Goal: Task Accomplishment & Management: Use online tool/utility

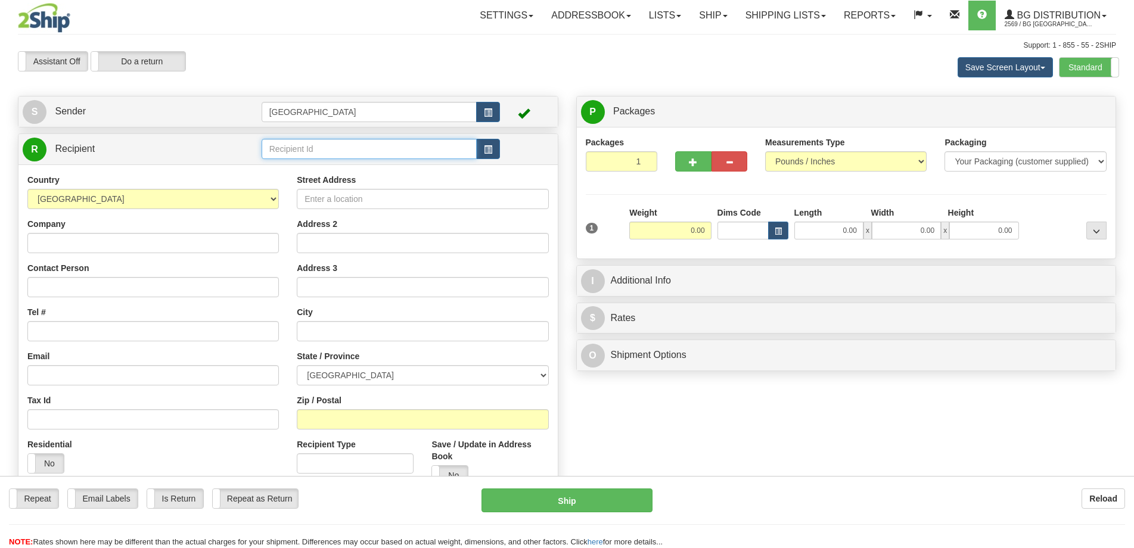
click at [311, 151] on input "text" at bounding box center [370, 149] width 216 height 20
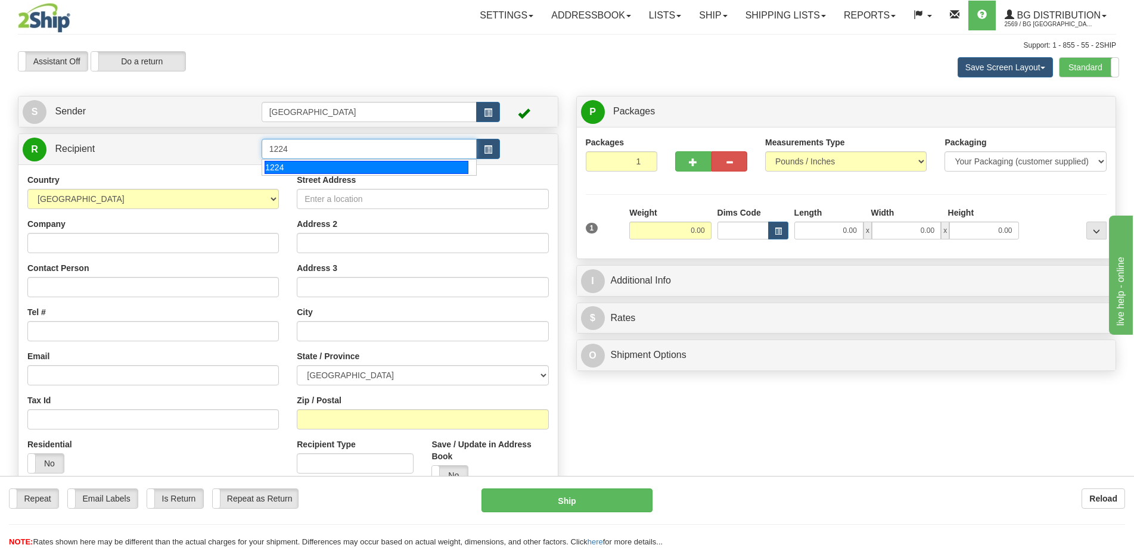
click at [319, 164] on div "1224" at bounding box center [367, 167] width 204 height 13
type input "1224"
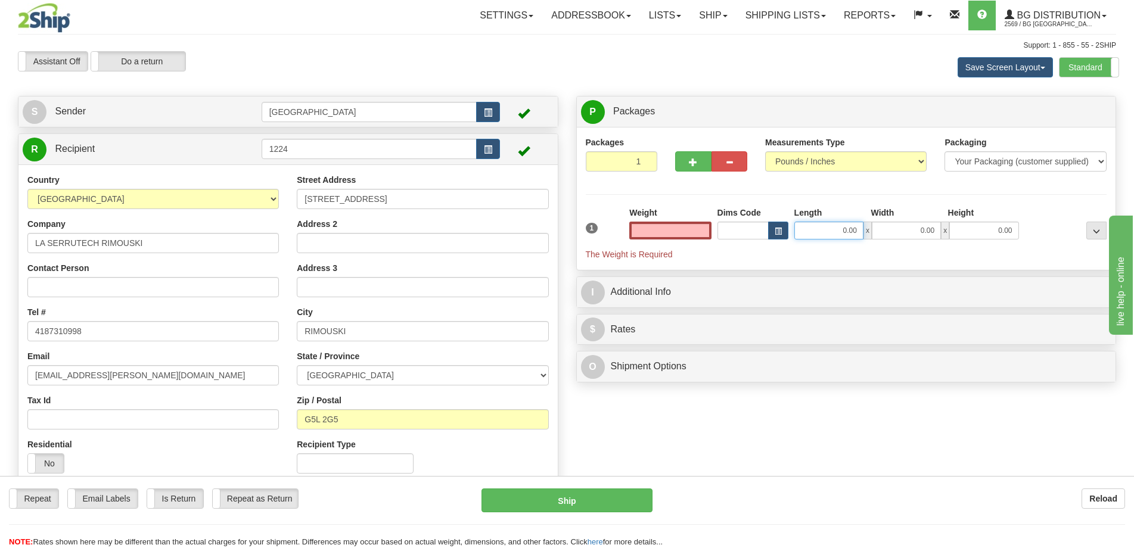
type input "0.00"
click at [839, 228] on input "0.00" at bounding box center [828, 231] width 69 height 18
type input "9.00"
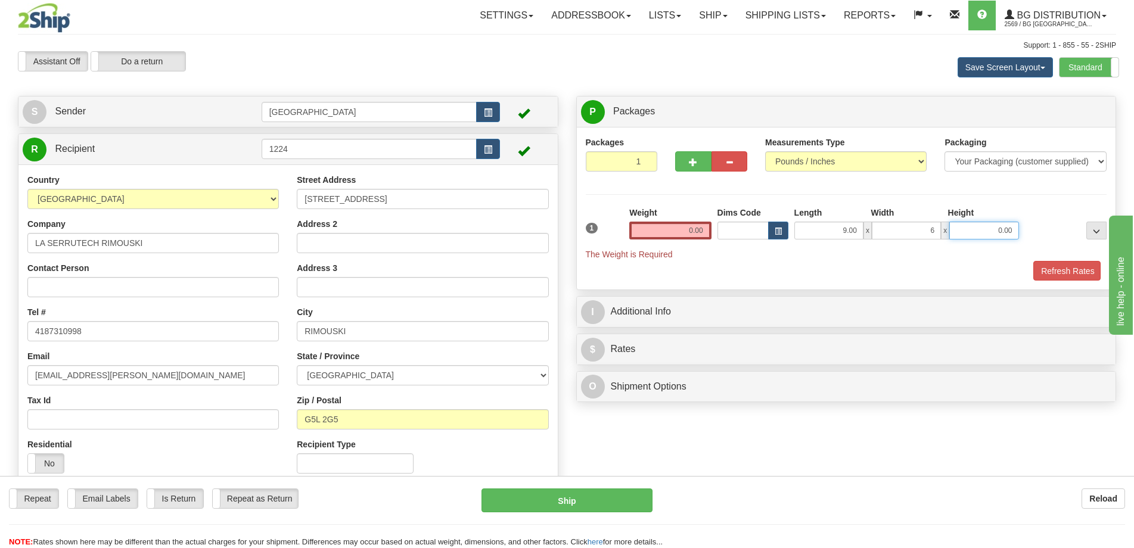
type input "6.00"
click at [666, 225] on input "0.00" at bounding box center [670, 231] width 82 height 18
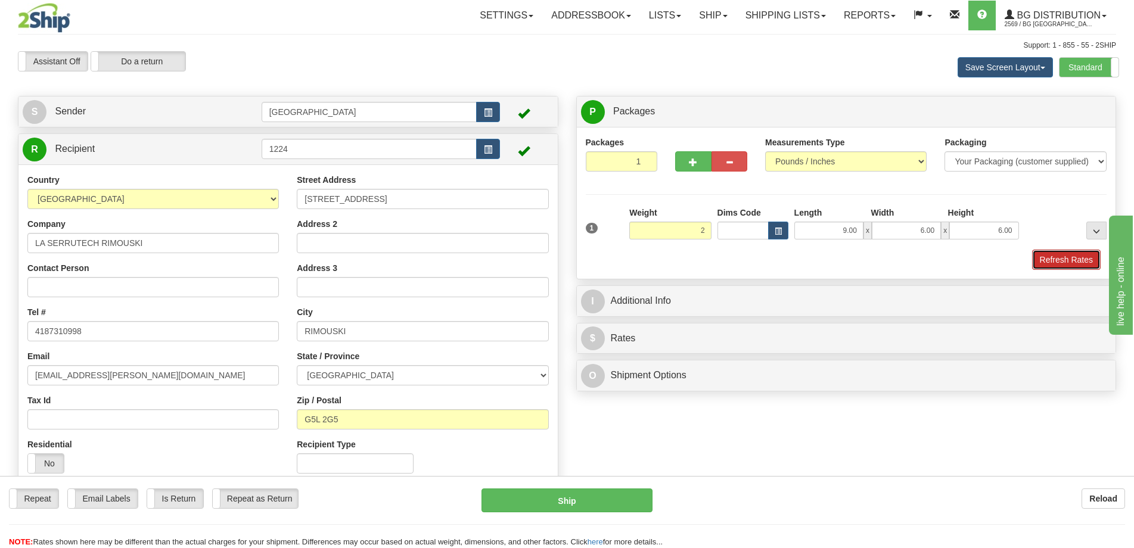
click at [1064, 262] on button "Refresh Rates" at bounding box center [1066, 260] width 69 height 20
type input "2.00"
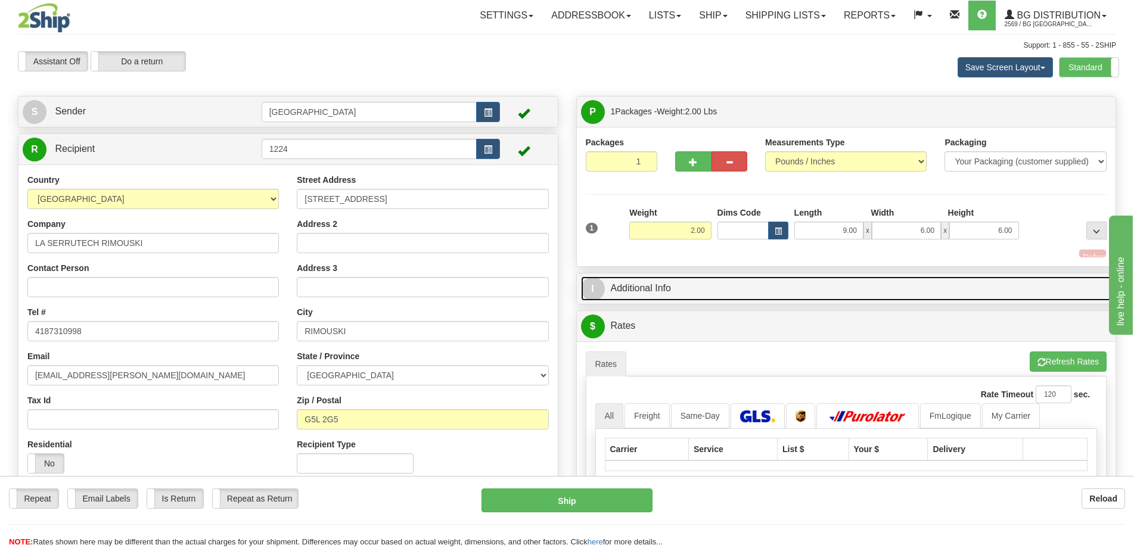
click at [928, 285] on link "I Additional Info" at bounding box center [846, 288] width 531 height 24
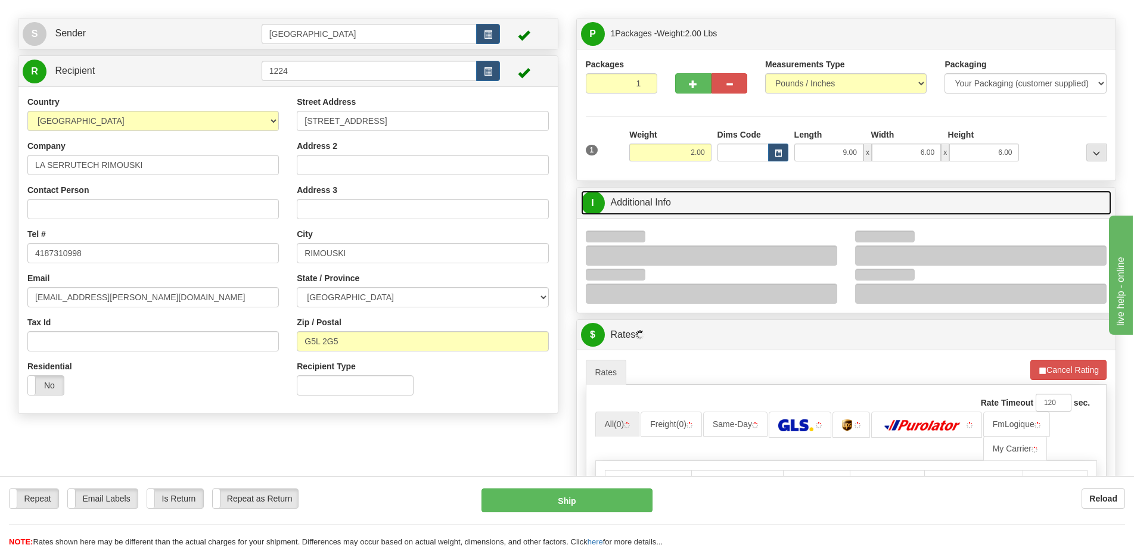
scroll to position [119, 0]
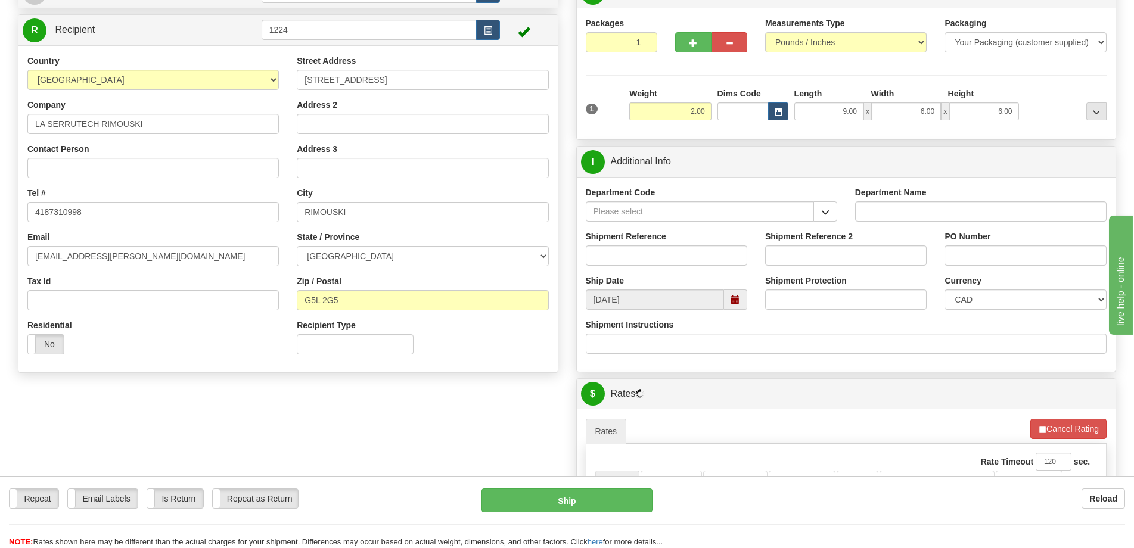
click at [831, 222] on div "Department Code" at bounding box center [711, 208] width 269 height 44
click at [826, 207] on button "button" at bounding box center [825, 211] width 24 height 20
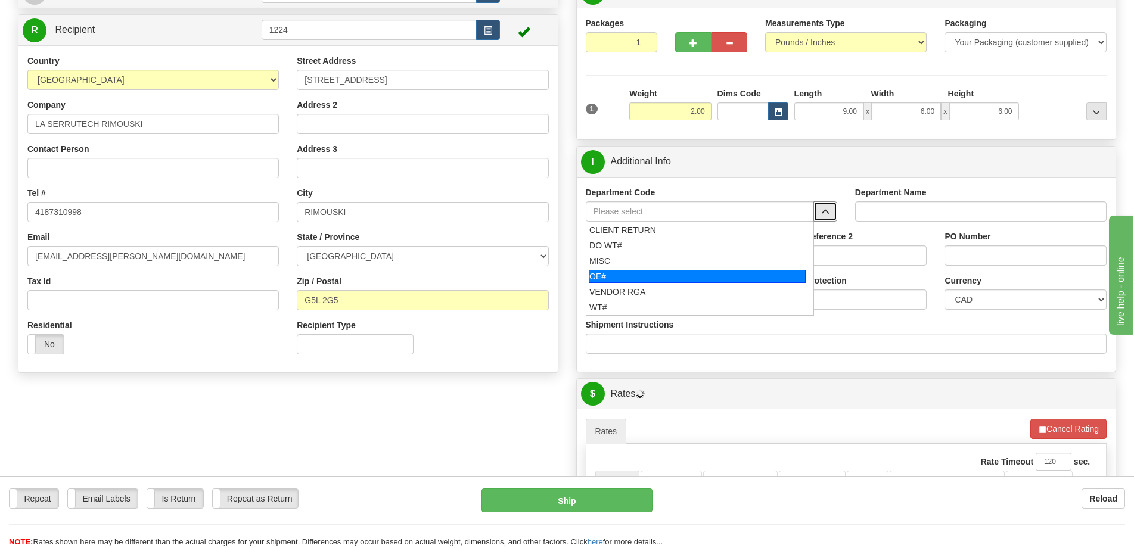
click at [684, 273] on div "OE#" at bounding box center [697, 276] width 217 height 13
type input "OE#"
type input "ORDERS"
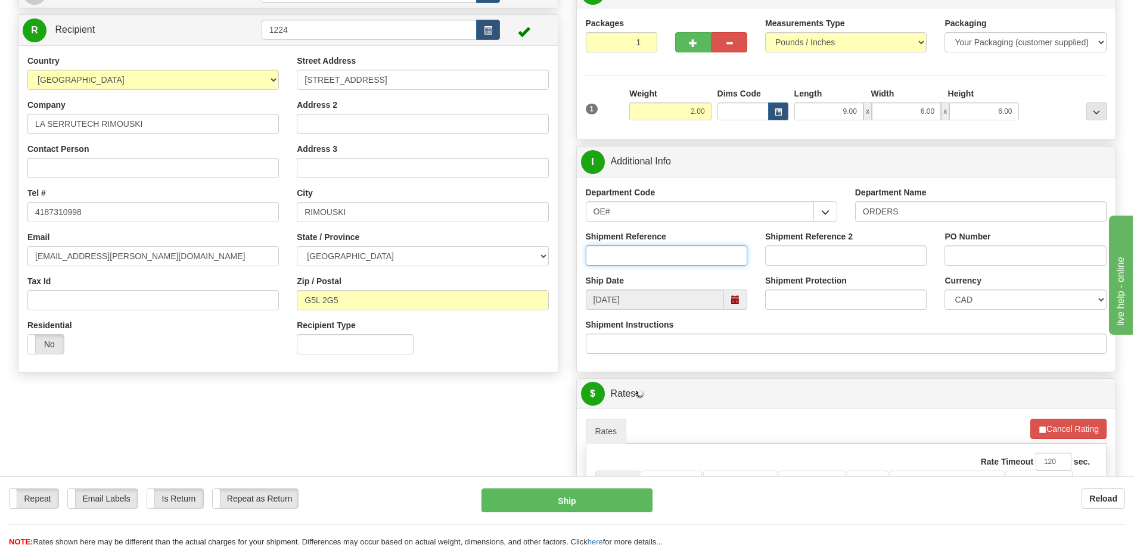
click at [685, 254] on input "Shipment Reference" at bounding box center [666, 255] width 161 height 20
type input "50323689-00"
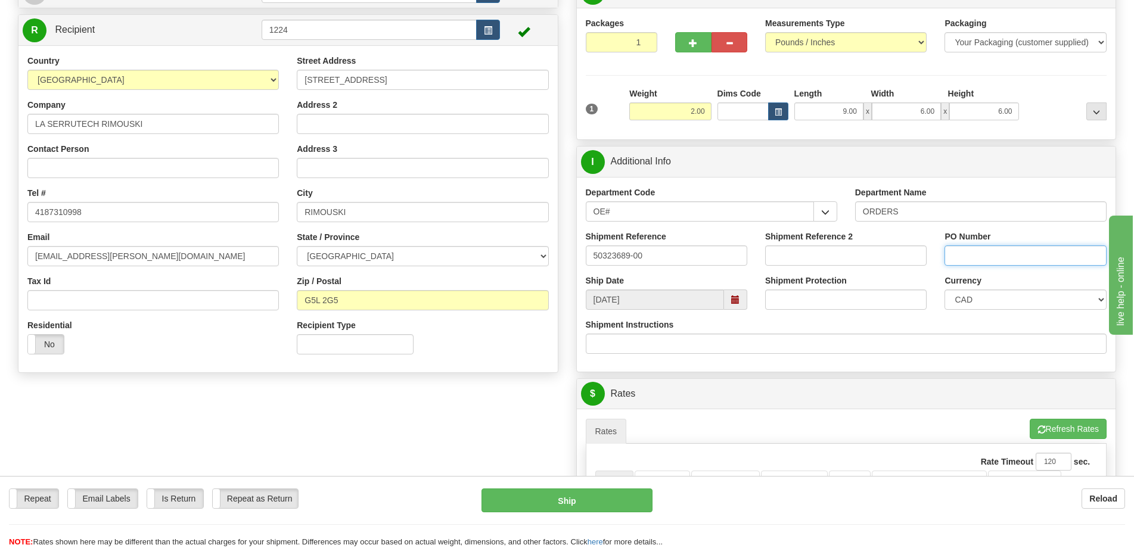
click at [1014, 249] on input "PO Number" at bounding box center [1024, 255] width 161 height 20
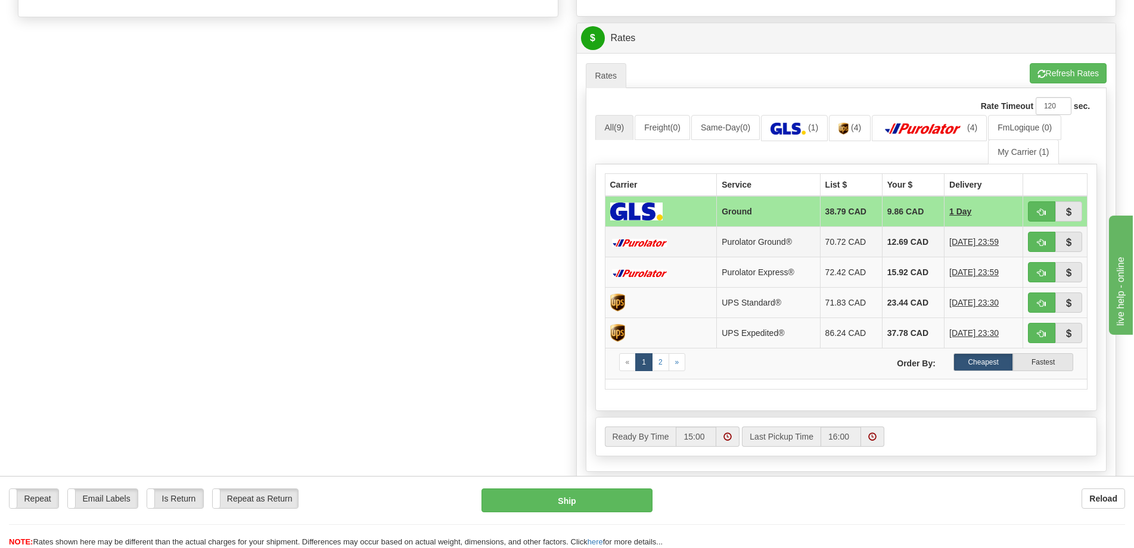
scroll to position [477, 0]
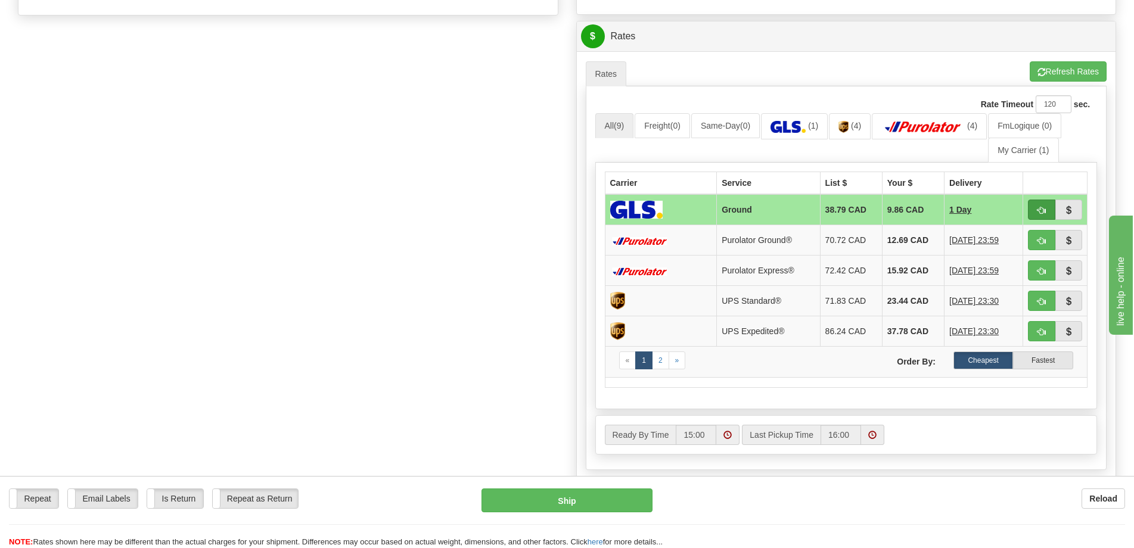
type input "."
click at [1036, 210] on button "button" at bounding box center [1041, 210] width 27 height 20
type input "1"
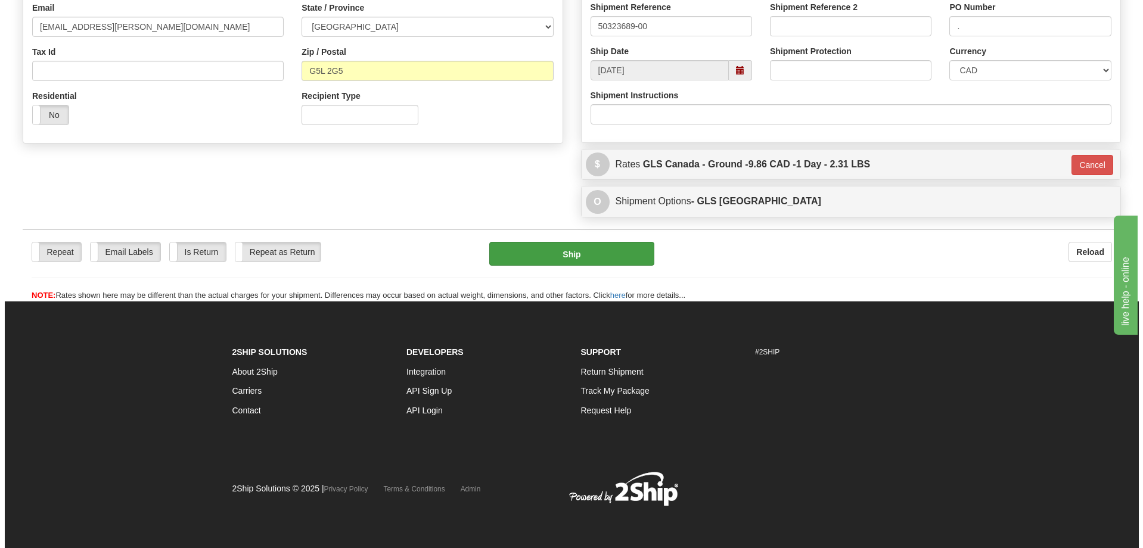
scroll to position [349, 0]
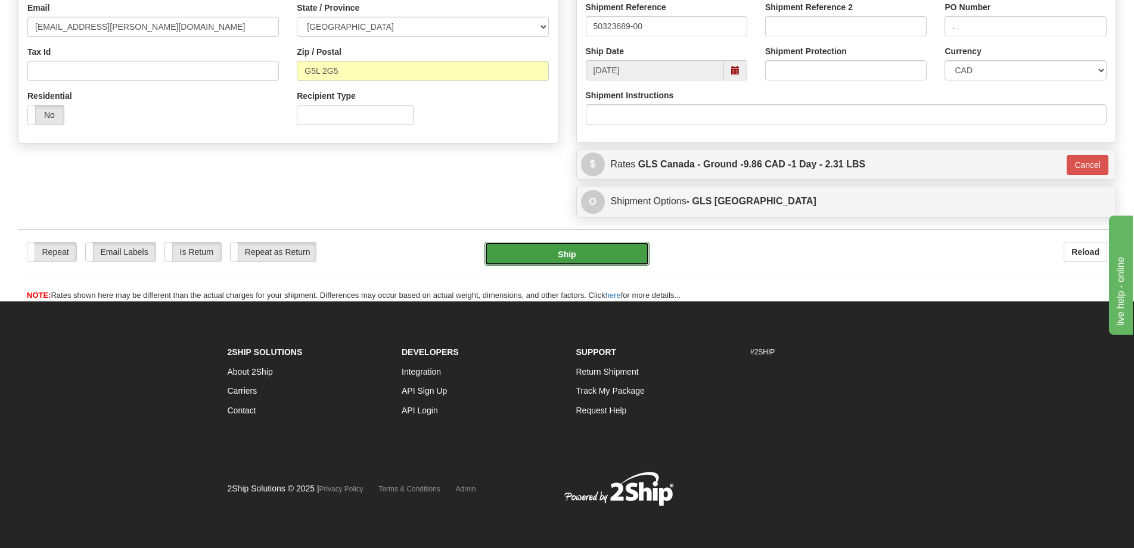
click at [537, 259] on button "Ship" at bounding box center [566, 254] width 165 height 24
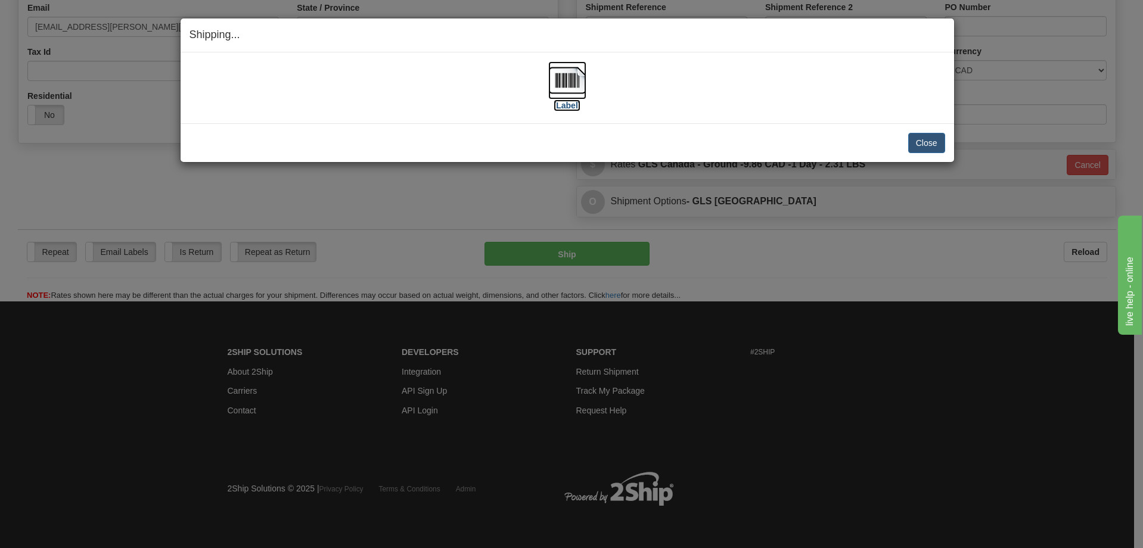
click at [554, 91] on img at bounding box center [567, 80] width 38 height 38
click at [922, 153] on button "Close" at bounding box center [926, 143] width 37 height 20
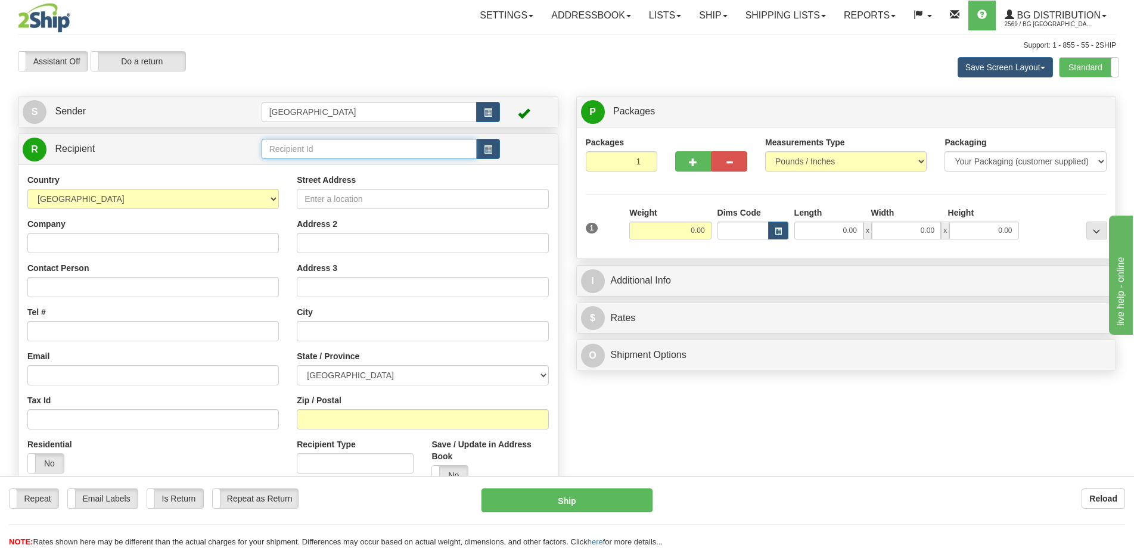
click at [353, 156] on input "text" at bounding box center [370, 149] width 216 height 20
click at [363, 173] on div "4005" at bounding box center [367, 167] width 204 height 13
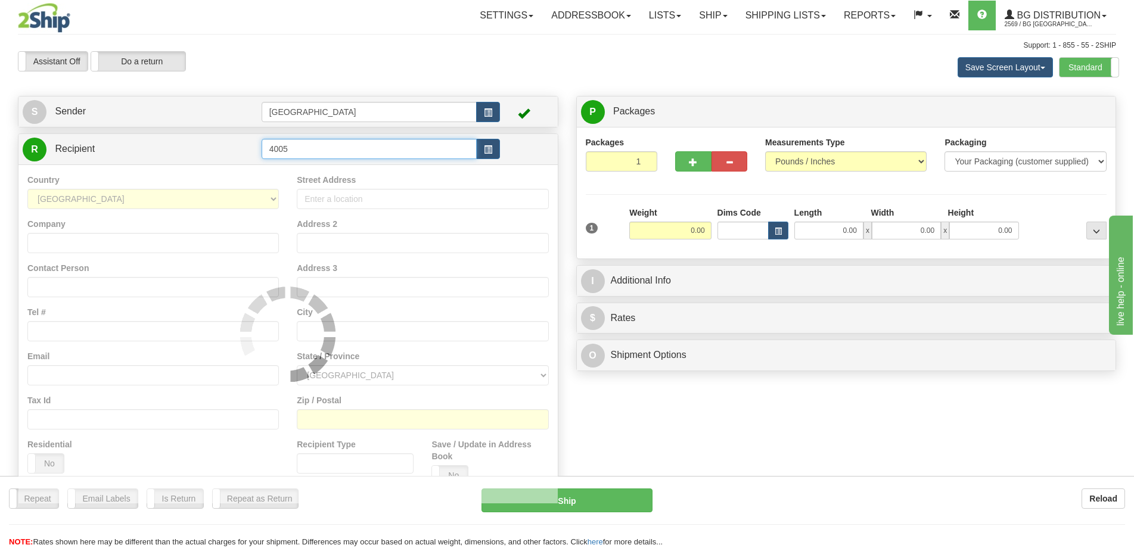
type input "4005"
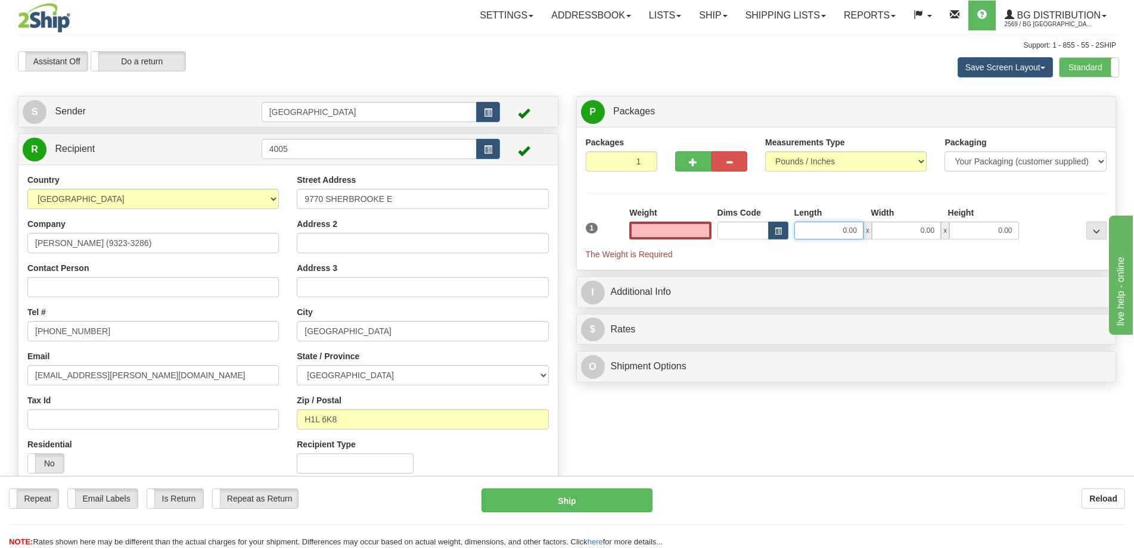
type input "0.00"
click at [835, 227] on input "0.00" at bounding box center [828, 231] width 69 height 18
type input "17.00"
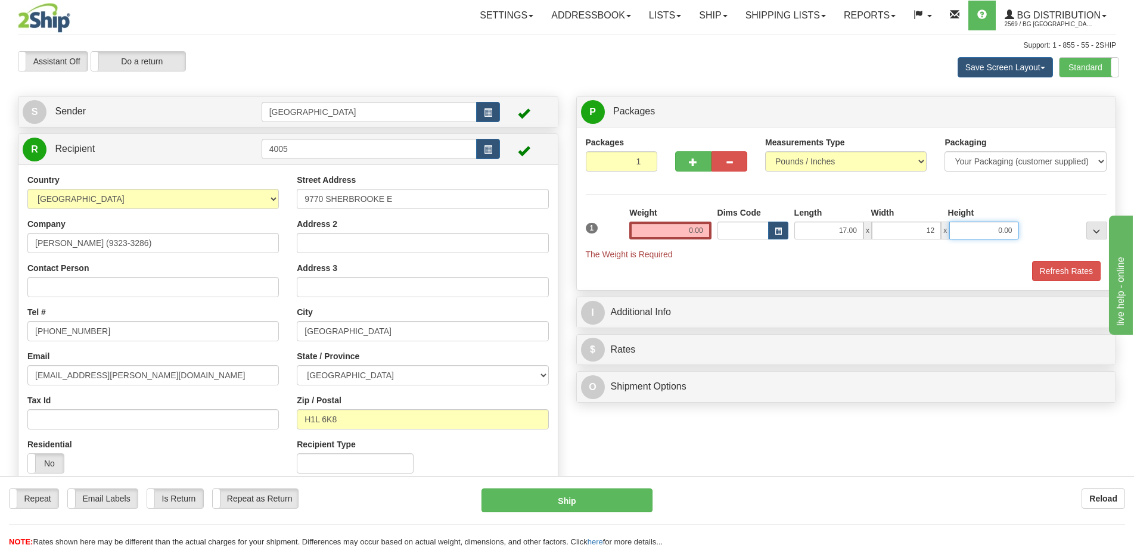
type input "12.00"
click at [670, 231] on input "0.00" at bounding box center [670, 231] width 82 height 18
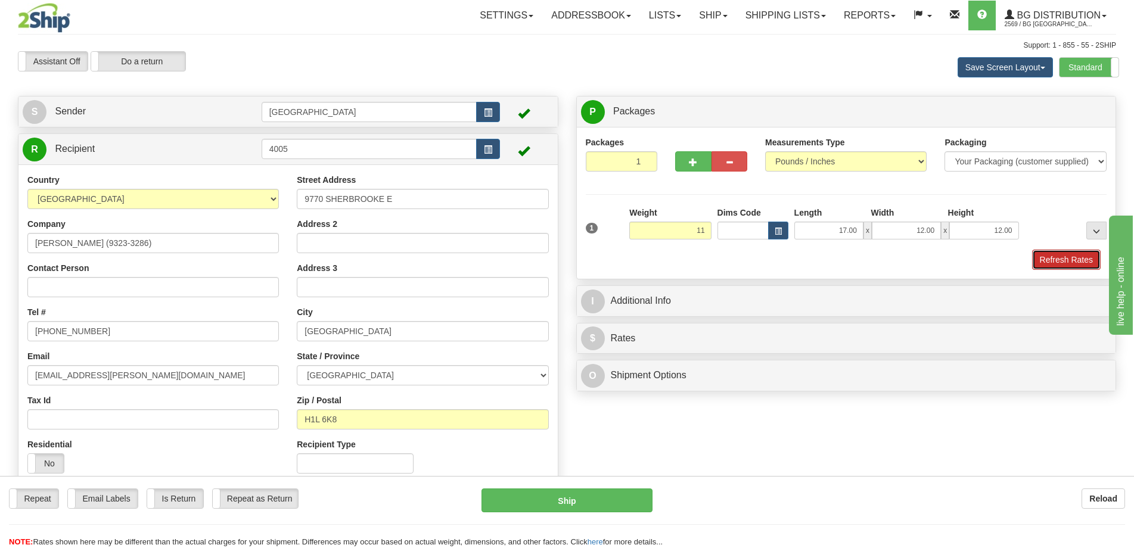
click at [1063, 262] on button "Refresh Rates" at bounding box center [1066, 260] width 69 height 20
type input "11.00"
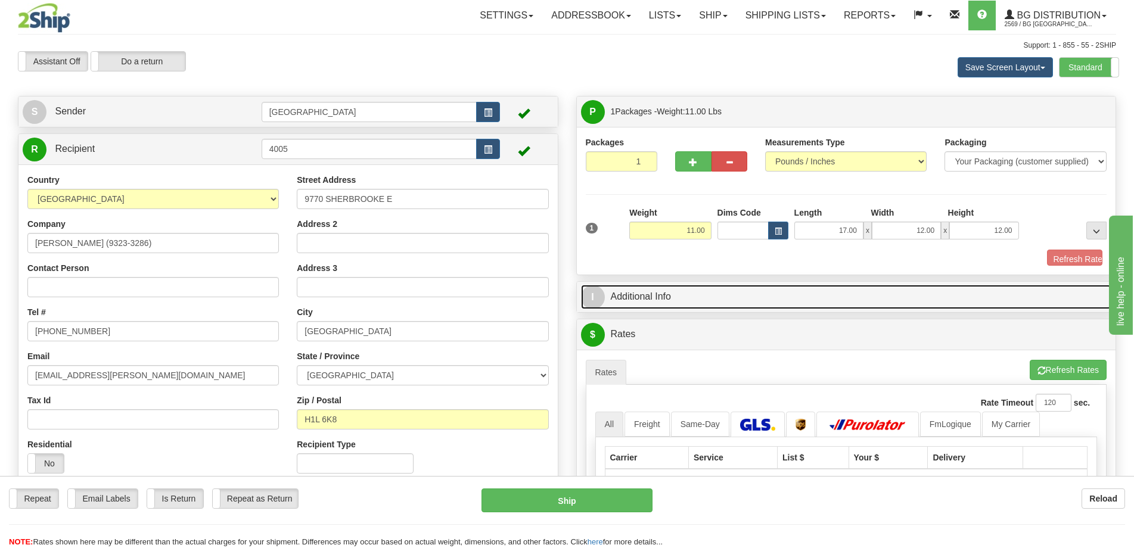
click at [990, 285] on link "I Additional Info" at bounding box center [846, 297] width 531 height 24
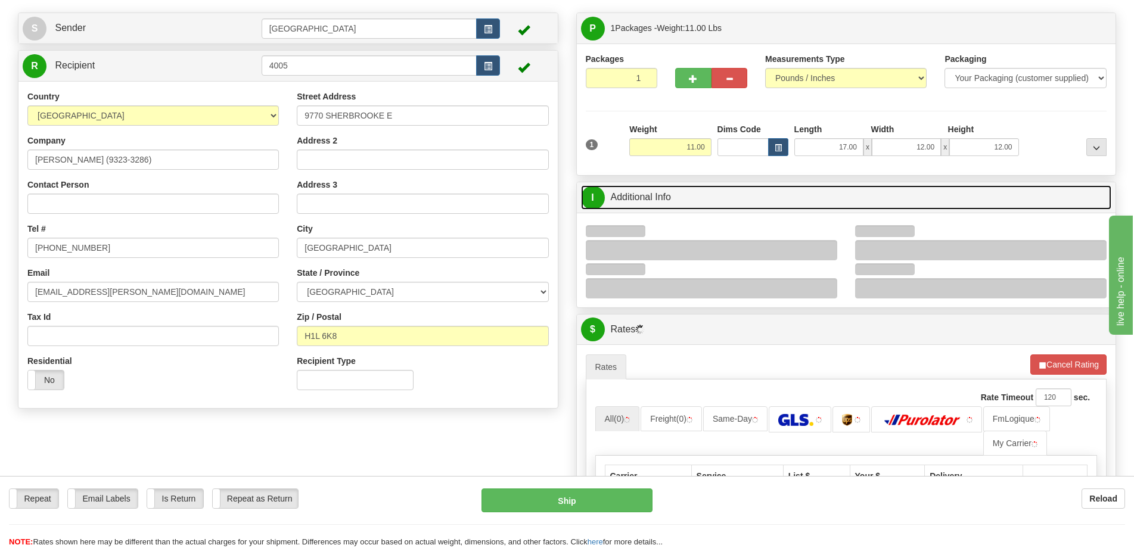
scroll to position [179, 0]
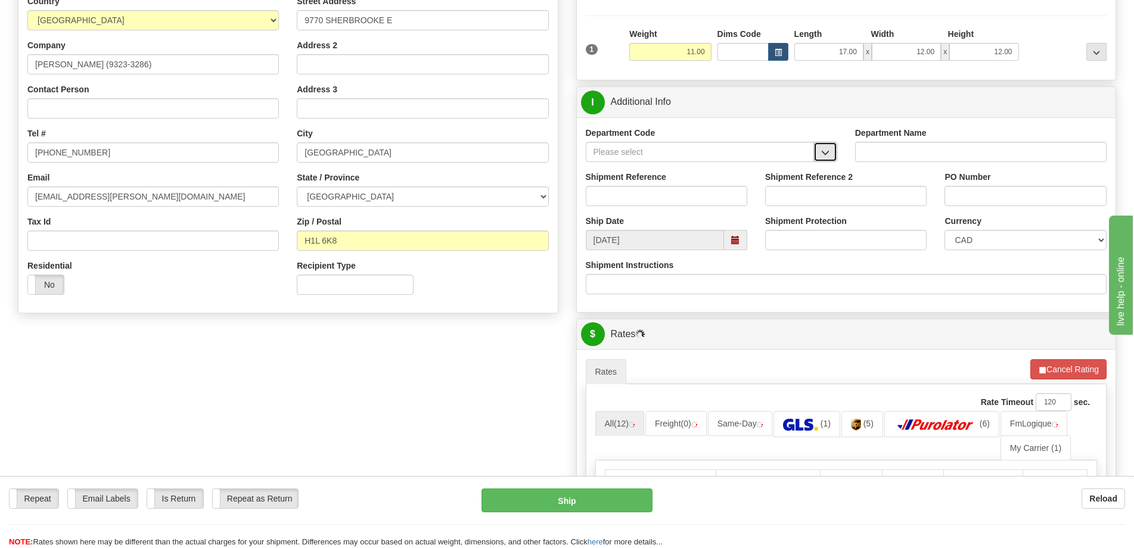
click at [825, 154] on span "button" at bounding box center [825, 153] width 8 height 8
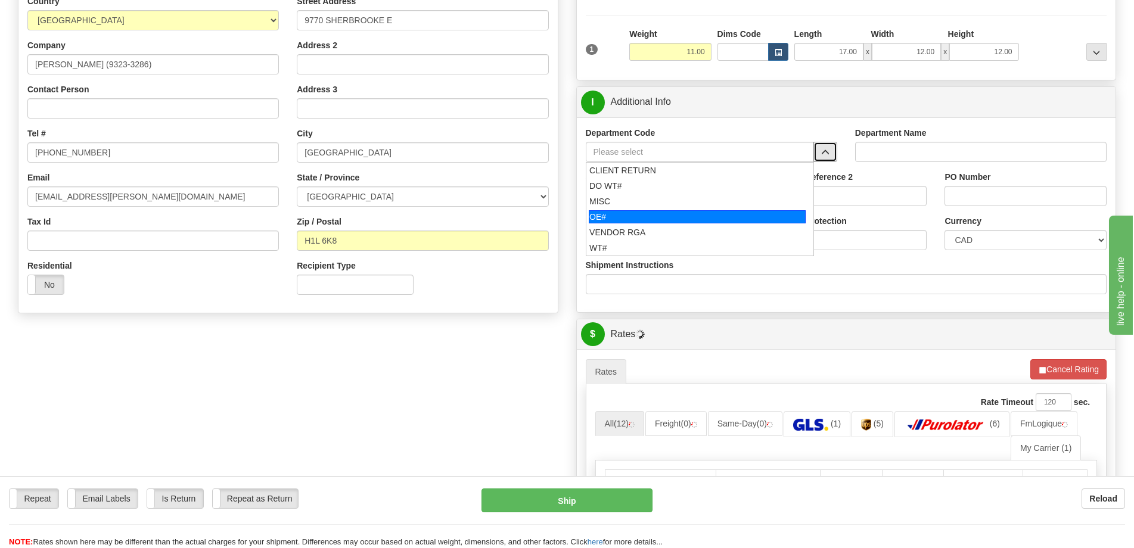
click at [638, 219] on div "OE#" at bounding box center [697, 216] width 217 height 13
type input "OE#"
type input "ORDERS"
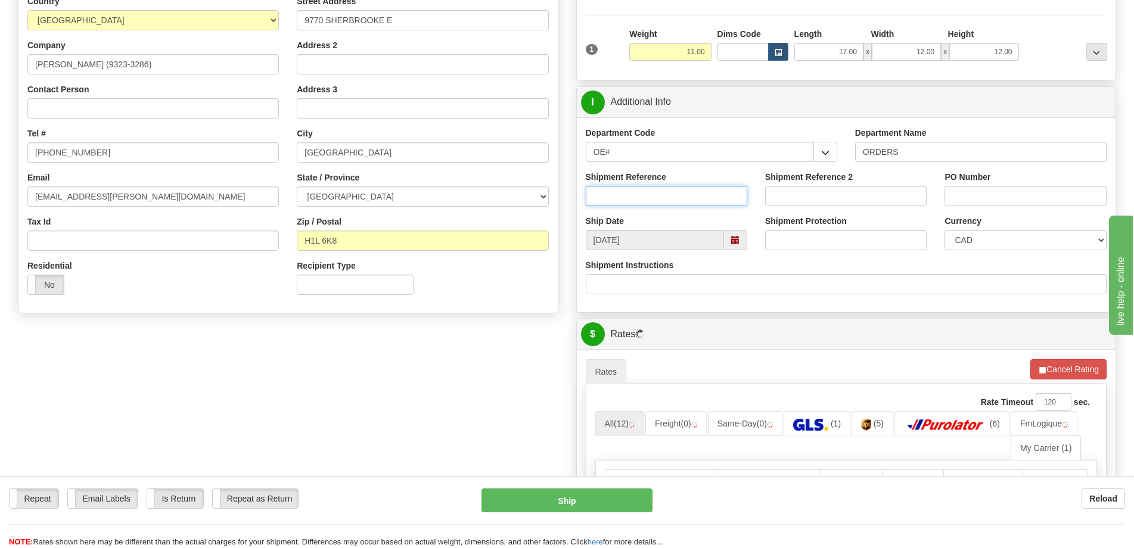
click at [652, 195] on input "Shipment Reference" at bounding box center [666, 196] width 161 height 20
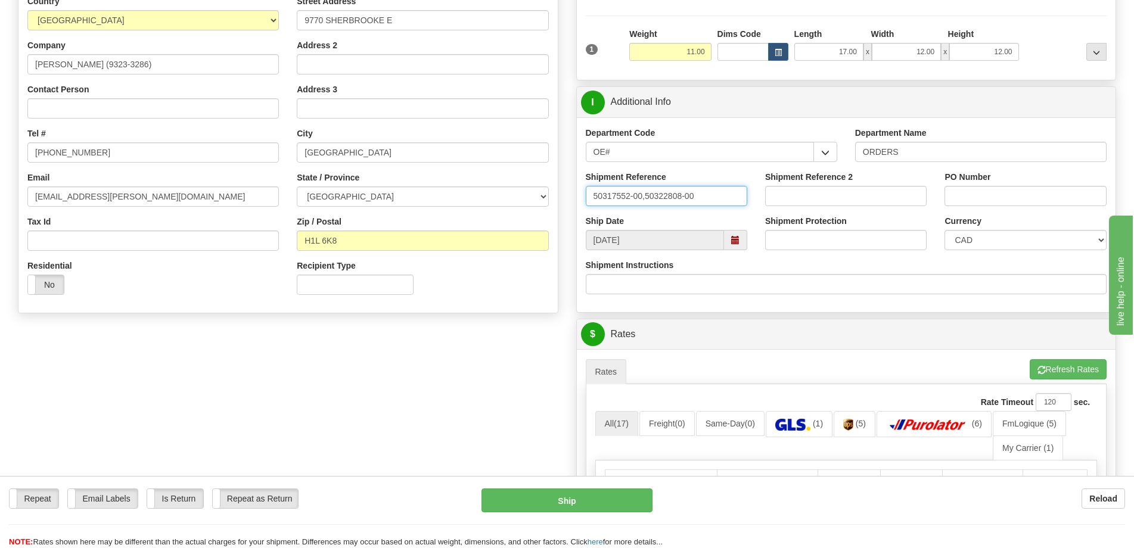
type input "50317552-00,50322808-00"
click at [980, 188] on input "PO Number" at bounding box center [1024, 196] width 161 height 20
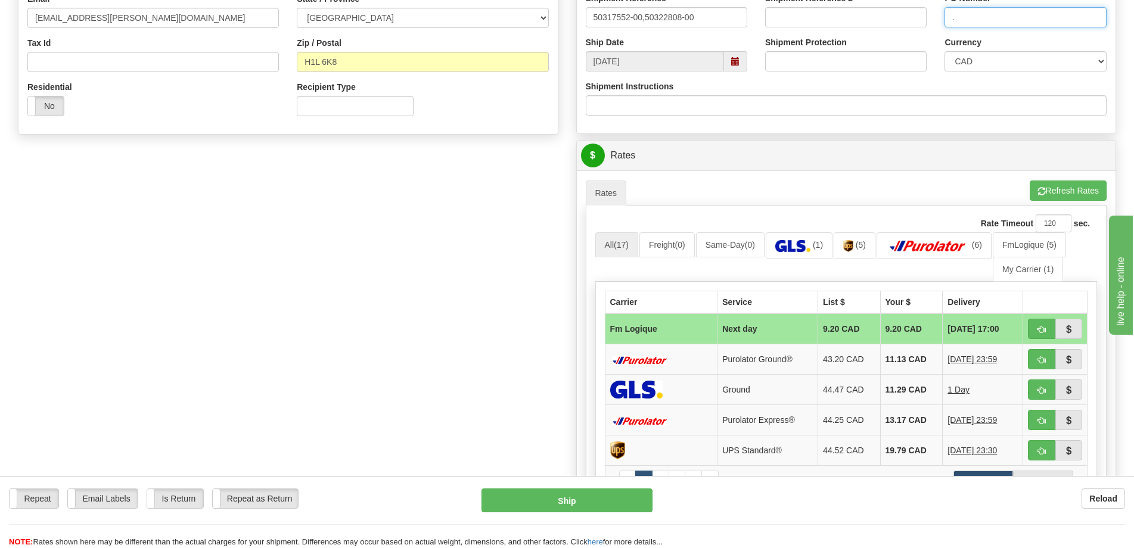
scroll to position [477, 0]
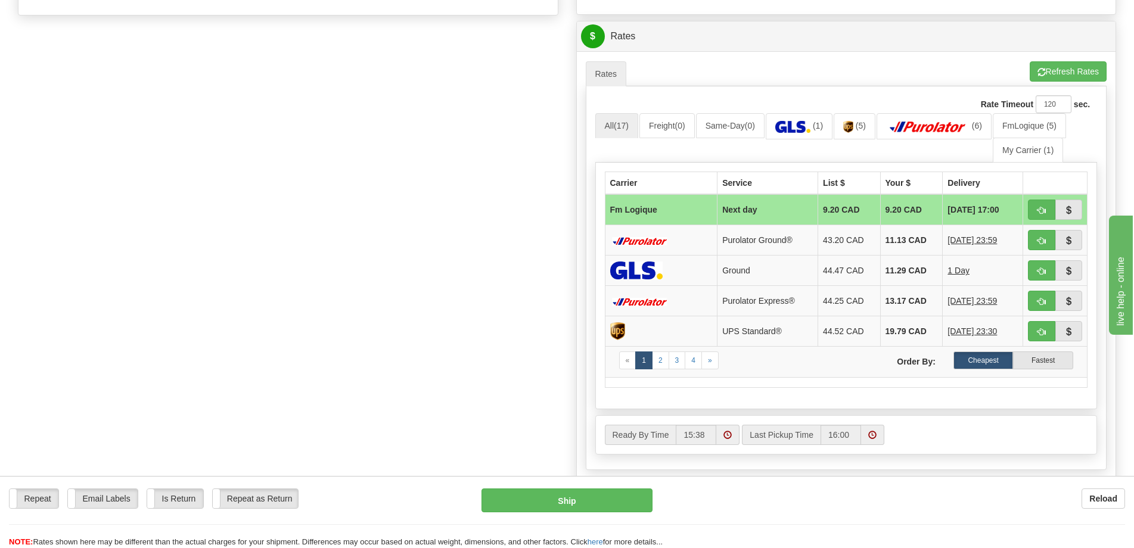
type input "."
click at [1027, 212] on td at bounding box center [1055, 209] width 64 height 31
click at [1038, 207] on span "button" at bounding box center [1041, 211] width 8 height 8
type input "jour"
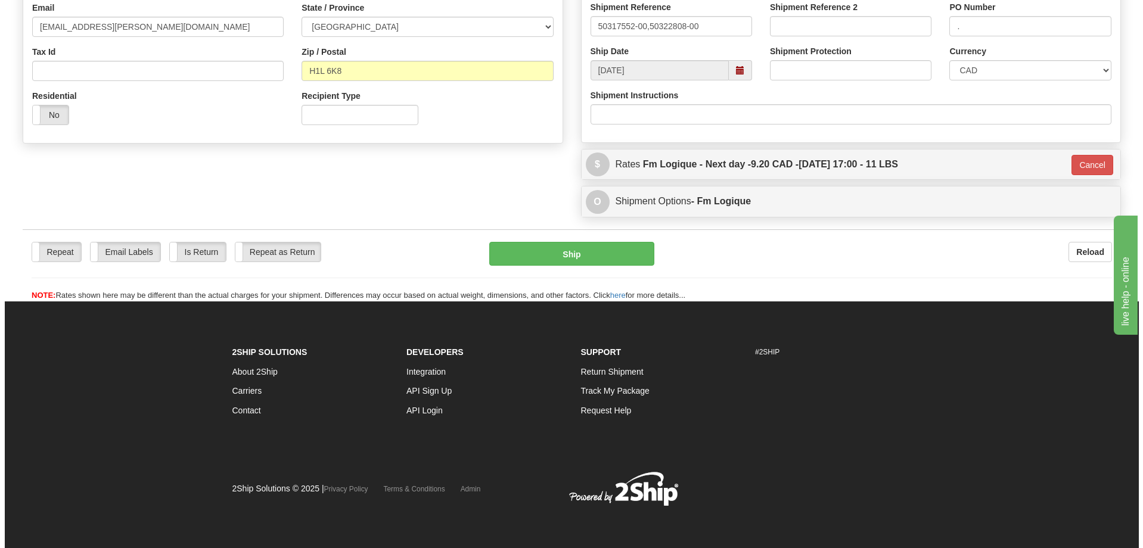
scroll to position [349, 0]
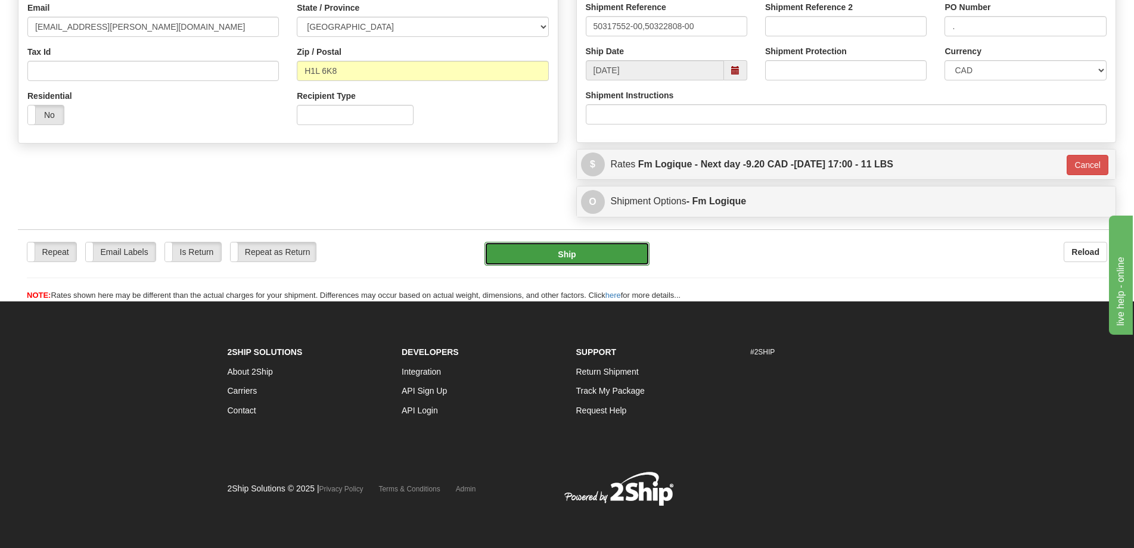
click at [583, 261] on button "Ship" at bounding box center [566, 254] width 165 height 24
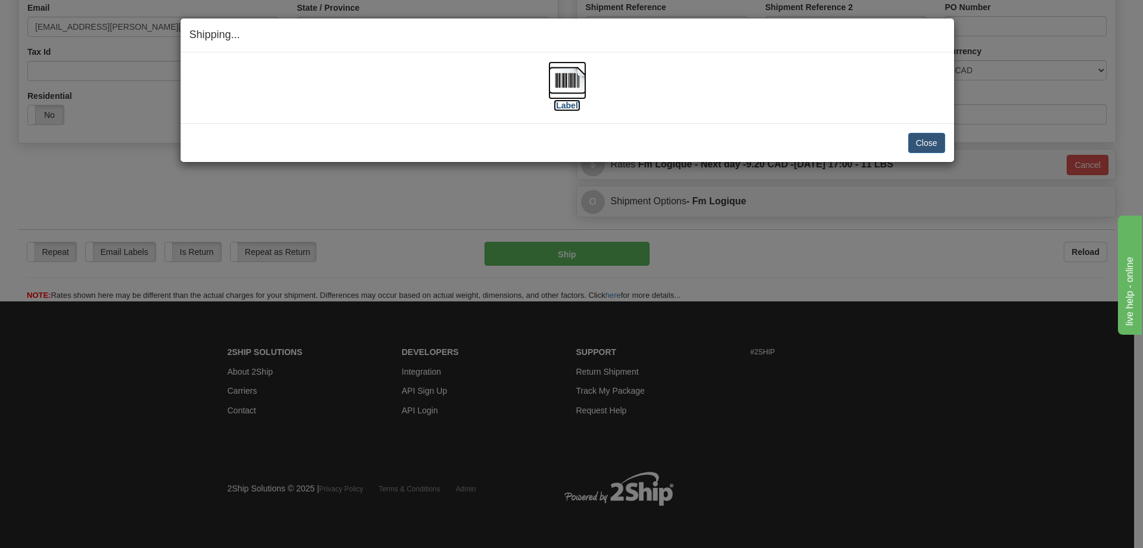
click at [569, 94] on img at bounding box center [567, 80] width 38 height 38
click at [942, 145] on button "Close" at bounding box center [926, 143] width 37 height 20
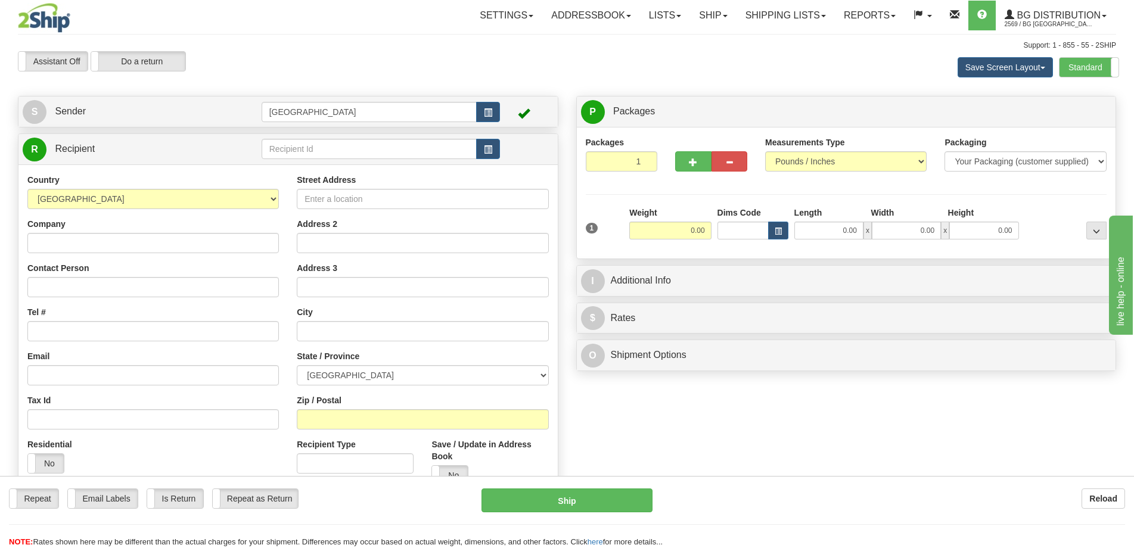
click at [313, 45] on div "Support: 1 - 855 - 55 - 2SHIP" at bounding box center [567, 46] width 1098 height 10
click at [342, 39] on div "Toggle navigation Settings Shipping Preferences Fields Preferences New" at bounding box center [567, 285] width 1134 height 571
click at [338, 38] on div "Toggle navigation Settings Shipping Preferences Fields Preferences New" at bounding box center [567, 285] width 1134 height 571
click at [418, 63] on div "Assistant On Assistant Off Do a return Do a return" at bounding box center [241, 61] width 465 height 20
click at [578, 68] on div "Assistant On Assistant Off Do a return Do a return Previous Next Save Screen La…" at bounding box center [567, 67] width 1116 height 32
